Goal: Information Seeking & Learning: Learn about a topic

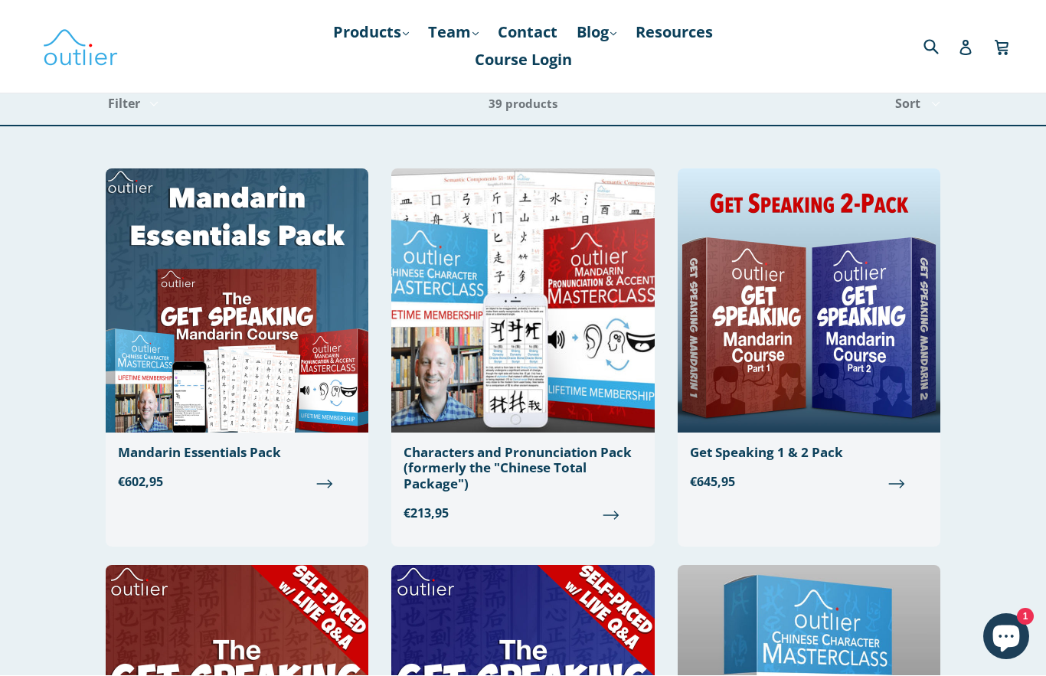
scroll to position [44, 0]
click at [482, 467] on div "Characters and Pronunciation Pack (formerly the "Chinese Total Package")" at bounding box center [522, 468] width 238 height 47
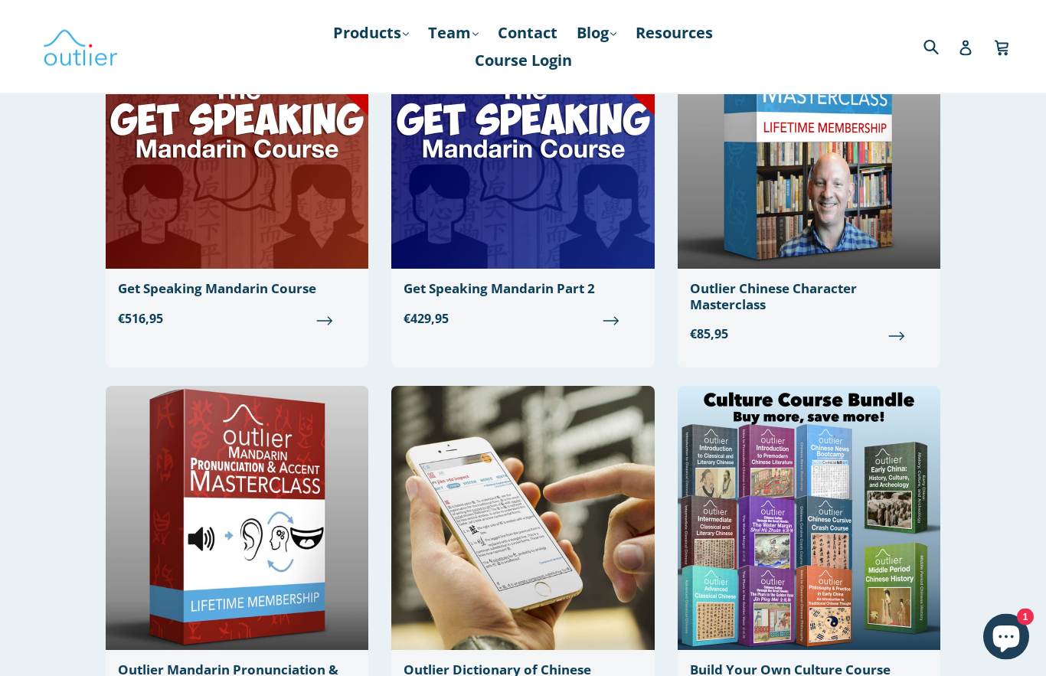
scroll to position [562, 0]
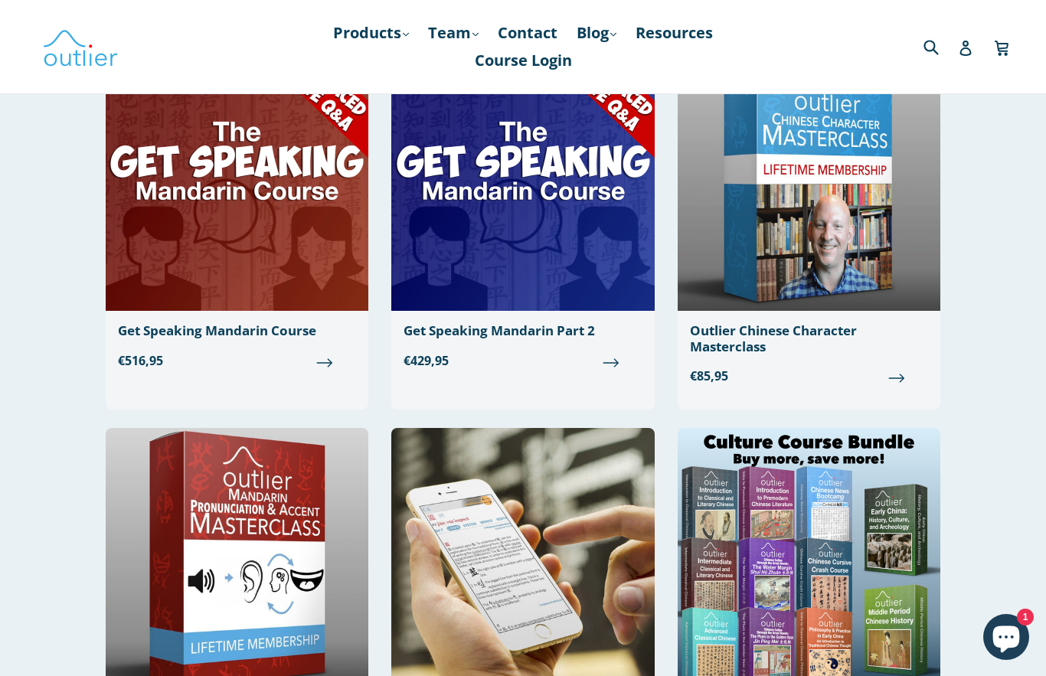
click at [760, 333] on div "Outlier Chinese Character Masterclass" at bounding box center [809, 338] width 238 height 31
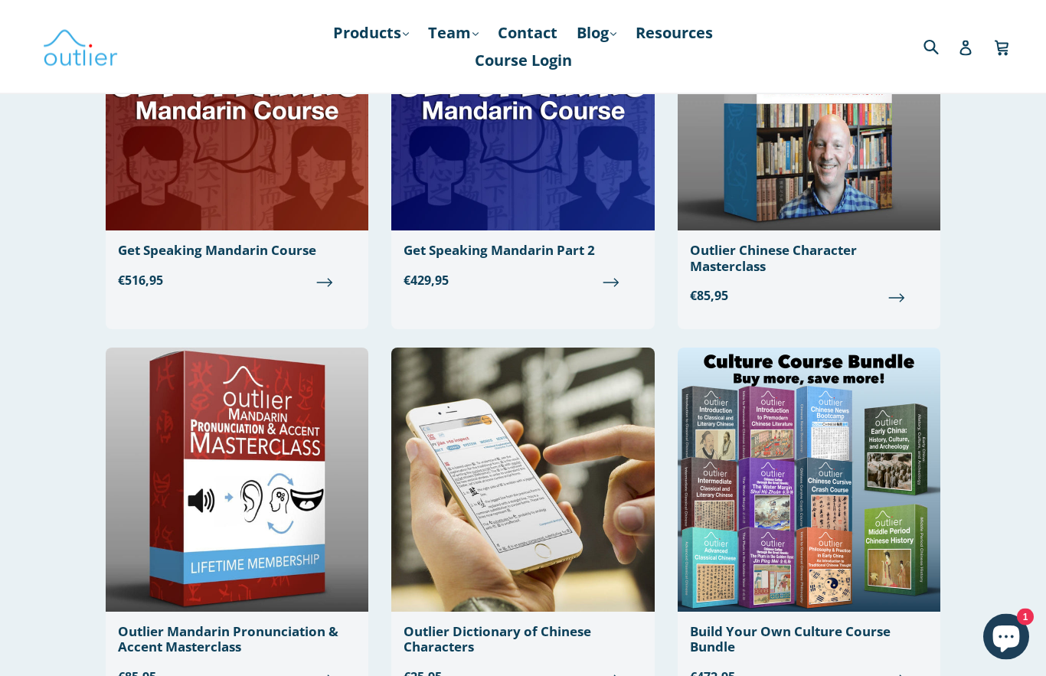
scroll to position [642, 0]
click at [538, 626] on div "Outlier Dictionary of Chinese Characters" at bounding box center [522, 639] width 238 height 31
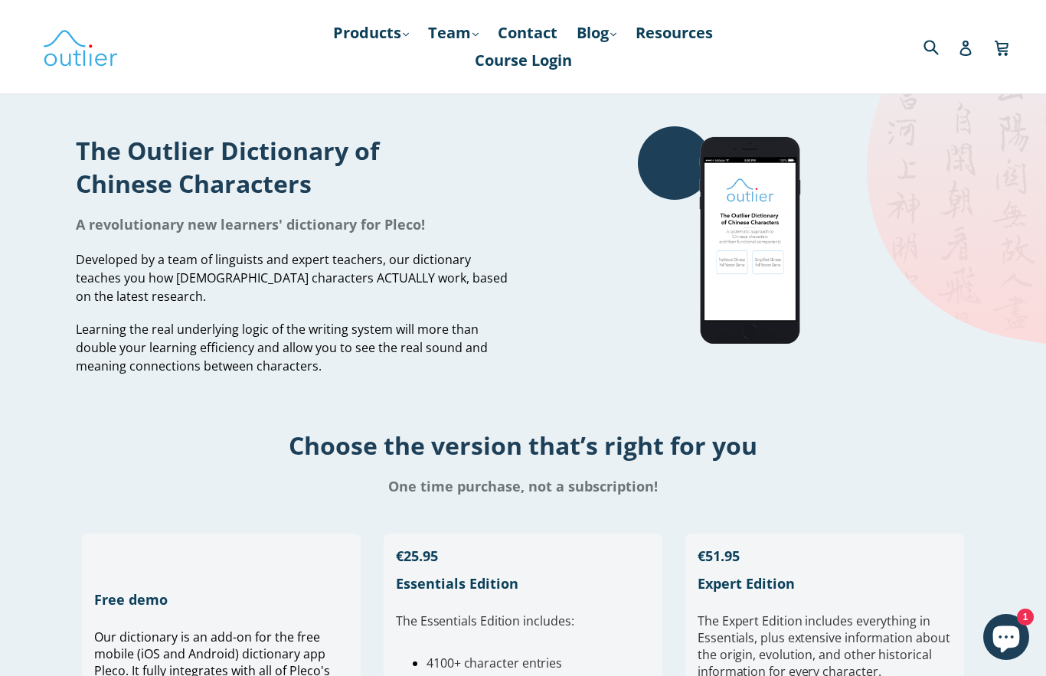
click at [409, 36] on link "Products .cls-1{fill:#231f20} expand" at bounding box center [370, 33] width 91 height 28
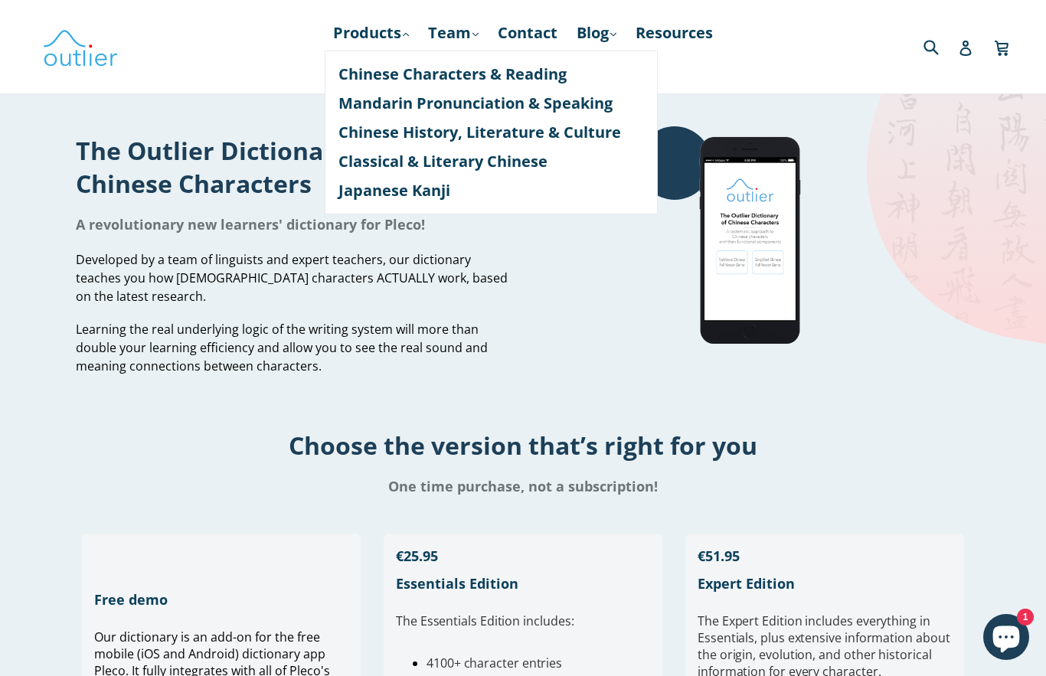
click at [493, 83] on link "Chinese Characters & Reading" at bounding box center [490, 74] width 305 height 29
